Goal: Check status: Check status

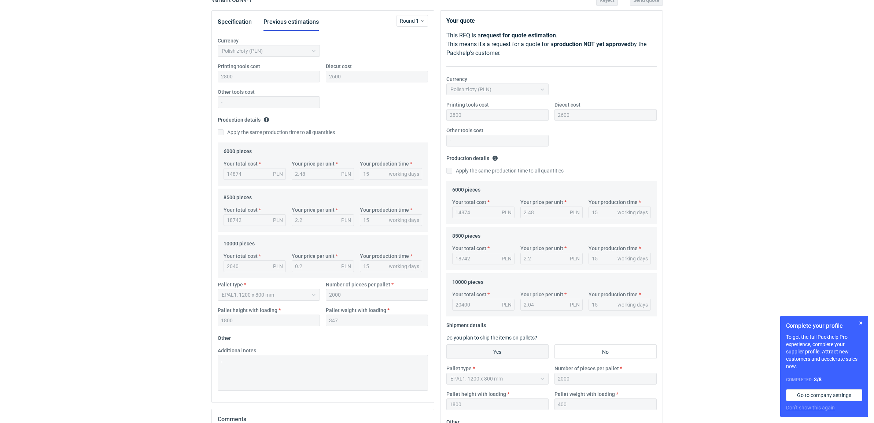
scroll to position [183, 0]
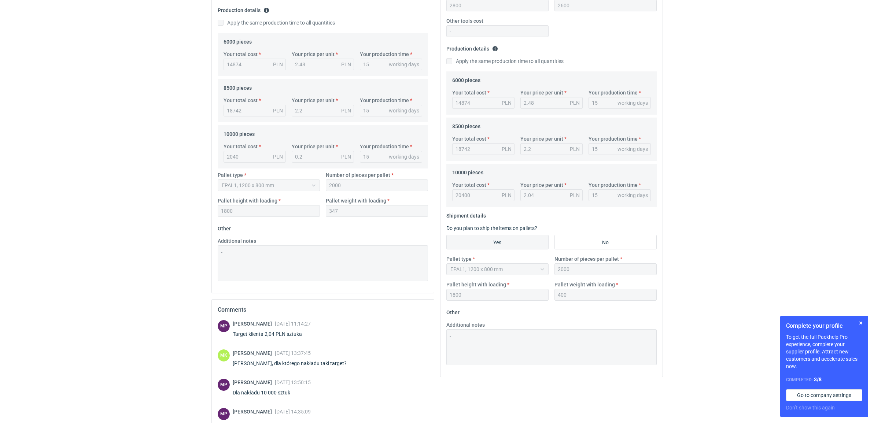
click at [728, 134] on div "RFQs Specs Designs Items Orders Customers Tools Analytics 84 [PERSON_NAME] Kasp…" at bounding box center [437, 28] width 874 height 423
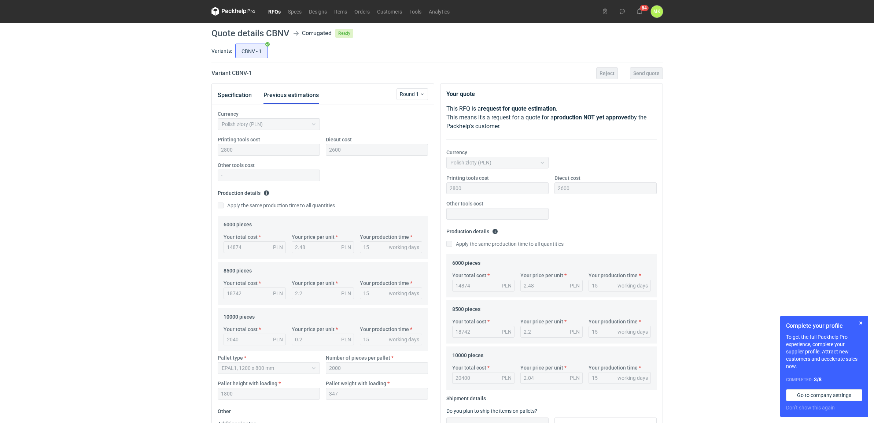
scroll to position [0, 0]
